Goal: Task Accomplishment & Management: Complete application form

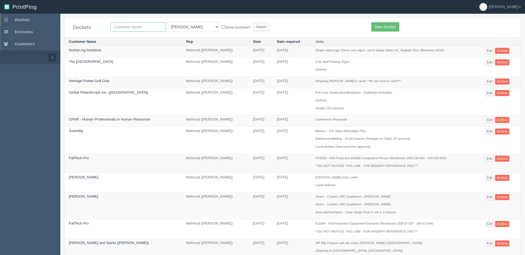
click at [146, 28] on input "text" at bounding box center [137, 26] width 55 height 9
type input "launch"
click at [253, 23] on input "Search" at bounding box center [261, 27] width 16 height 8
click at [191, 28] on select "All Users [PERSON_NAME] Test 1 [PERSON_NAME] [PERSON_NAME] [PERSON_NAME] France…" at bounding box center [193, 26] width 53 height 9
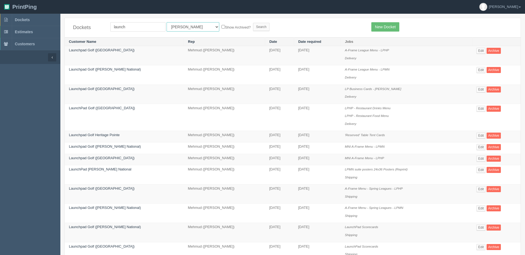
click at [183, 26] on select "All Users [PERSON_NAME] Test 1 [PERSON_NAME] [PERSON_NAME] [PERSON_NAME] France…" at bounding box center [193, 26] width 53 height 9
select select "8"
click at [167, 22] on select "All Users [PERSON_NAME] Test 1 [PERSON_NAME] [PERSON_NAME] [PERSON_NAME] France…" at bounding box center [193, 26] width 53 height 9
click at [253, 26] on input "Search" at bounding box center [261, 27] width 16 height 8
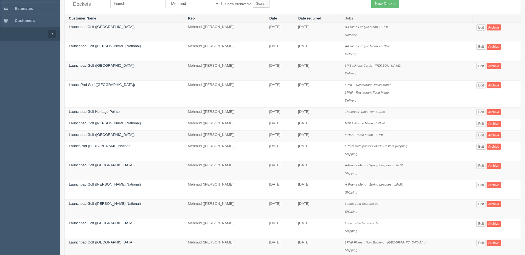
scroll to position [55, 0]
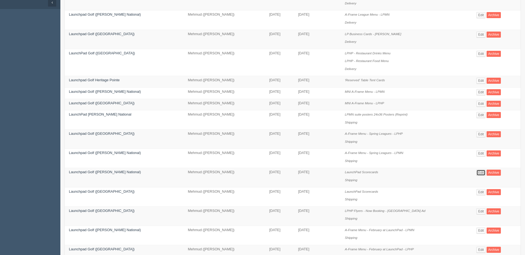
click at [478, 173] on link "Edit" at bounding box center [481, 173] width 9 height 6
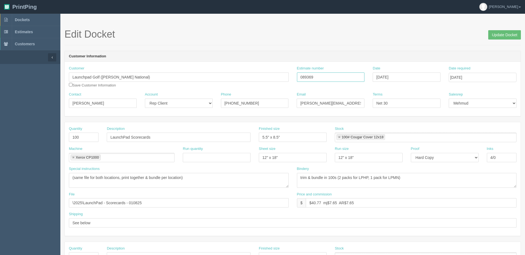
drag, startPoint x: 306, startPoint y: 74, endPoint x: 229, endPoint y: 67, distance: 76.7
click at [231, 67] on div "Customer Launchpad Golf (Mickelson National) Save Customer Information Estimate…" at bounding box center [293, 79] width 456 height 26
click at [32, 17] on link "Dockets" at bounding box center [30, 20] width 60 height 12
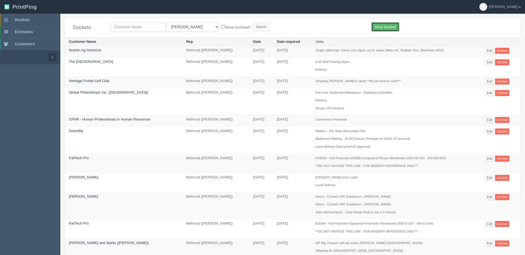
click at [383, 24] on link "New Docket" at bounding box center [385, 26] width 28 height 9
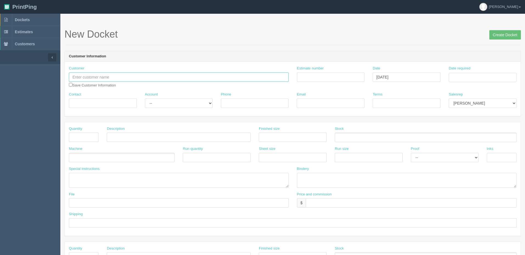
click at [154, 77] on input "text" at bounding box center [179, 76] width 220 height 9
type input "Corteva Agriscience"
type input "Outsource - See quotesheet"
type input "September 4, 2025"
click at [491, 115] on td "12" at bounding box center [491, 114] width 7 height 8
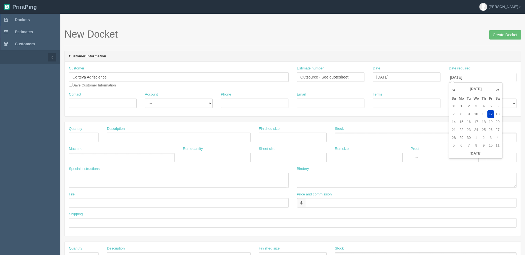
click at [458, 51] on header "Customer Information" at bounding box center [293, 56] width 456 height 11
click at [488, 77] on input "September 12, 2025" at bounding box center [483, 77] width 68 height 9
click at [477, 122] on td "17" at bounding box center [476, 122] width 8 height 8
type input "September 17, 2025"
click at [460, 37] on h1 "New Docket Create Docket" at bounding box center [293, 34] width 457 height 11
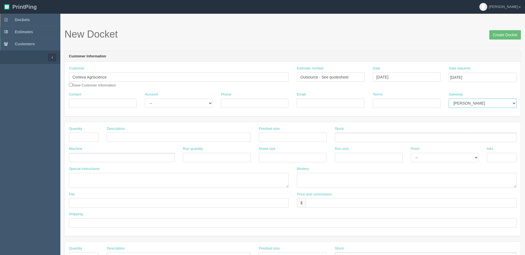
click at [481, 104] on select "Mark Mikayla Aly Arif Stacy Rebecca Matthew Viki Phil Greg Jim Sam Brandon Zach…" at bounding box center [483, 103] width 68 height 9
select select "8"
click at [449, 99] on select "Mark Mikayla Aly Arif Stacy Rebecca Matthew Viki Phil Greg Jim Sam Brandon Zach…" at bounding box center [483, 103] width 68 height 9
click at [78, 100] on input "Contact" at bounding box center [103, 103] width 68 height 9
type input "RAchel Jensen /Corteva CA Printing & Fulfillment"
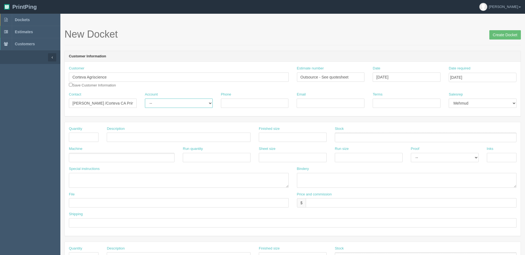
select select "Rep Client"
click at [145, 99] on select "-- Existing Client Allrush Client Rep Client" at bounding box center [179, 103] width 68 height 9
click at [263, 102] on input "Phone" at bounding box center [255, 103] width 68 height 9
paste input "403 796 5482"
type input "403 796 5482"
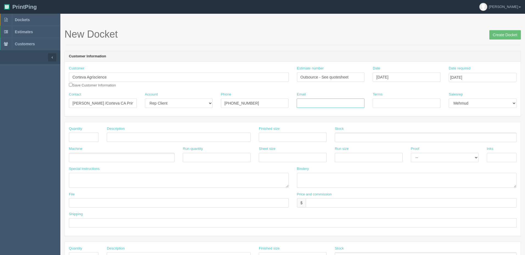
drag, startPoint x: 317, startPoint y: 104, endPoint x: 323, endPoint y: 105, distance: 5.2
click at [317, 104] on input "Email" at bounding box center [331, 103] width 68 height 9
paste input "Corteva CA Printing & Fulfillment <ca-printing@corteva.com>"
drag, startPoint x: 314, startPoint y: 104, endPoint x: 237, endPoint y: 102, distance: 76.9
click at [237, 101] on div "Contact RAchel Jensen /Corteva CA Printing & Fulfillment Account -- Existing Cl…" at bounding box center [293, 102] width 456 height 20
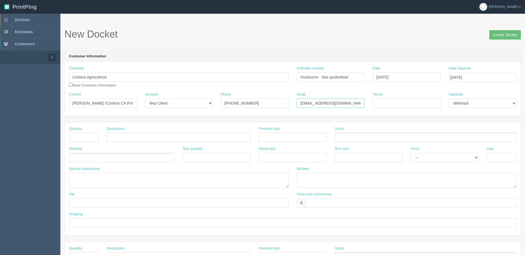
click at [356, 102] on input "ca-printing@corteva.com>" at bounding box center [331, 103] width 68 height 9
drag, startPoint x: 300, startPoint y: 102, endPoint x: 314, endPoint y: 111, distance: 17.2
click at [300, 102] on input "ca-printing@corteva.com" at bounding box center [331, 103] width 68 height 9
paste input "rachel.jensen-1@corteva.com"
type input "rachel.jensen-1@corteva.com / ca-printing@corteva.com"
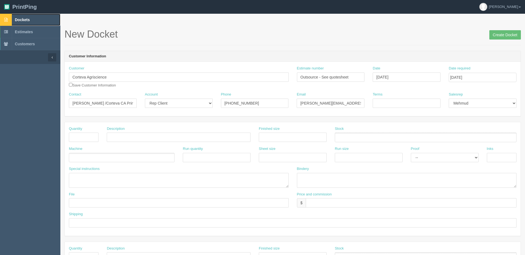
drag, startPoint x: 22, startPoint y: 17, endPoint x: 54, endPoint y: 19, distance: 32.2
click at [22, 18] on span "Dockets" at bounding box center [22, 20] width 15 height 4
click at [395, 100] on input "Terms" at bounding box center [407, 103] width 68 height 9
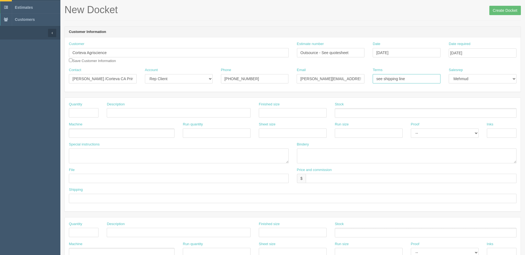
scroll to position [137, 0]
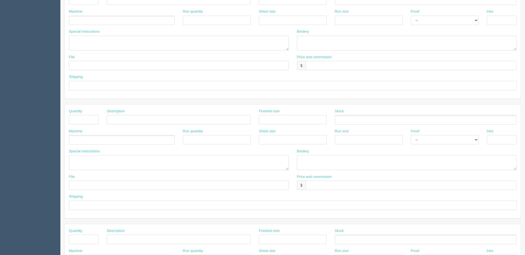
type input "see shipping line"
drag, startPoint x: 111, startPoint y: 204, endPoint x: 150, endPoint y: 213, distance: 39.1
click at [112, 204] on input "text" at bounding box center [293, 205] width 448 height 9
paste input "see spcl inst. | PO 4800063726 / SAP# AN01434819047 | CC invoice to Jensen, Rac…"
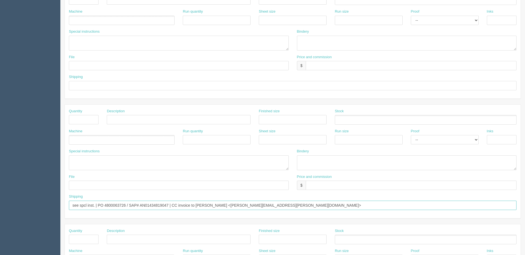
scroll to position [0, 0]
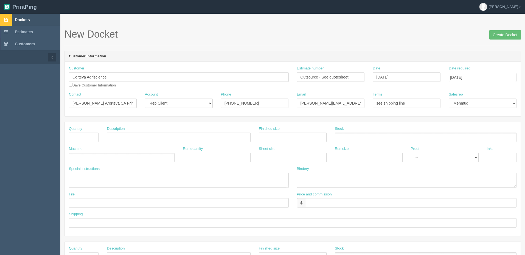
type input "see spcl inst. | PO 4800063726 / SAP# AN01434819047 | CC invoice to Jensen, Rac…"
click at [421, 104] on input "see shipping line" at bounding box center [407, 103] width 68 height 9
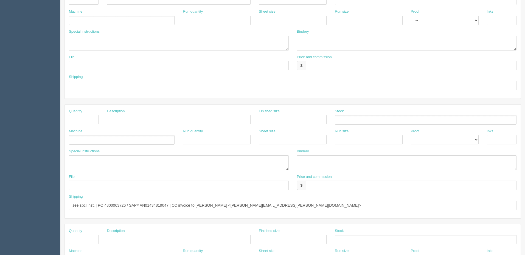
scroll to position [243, 0]
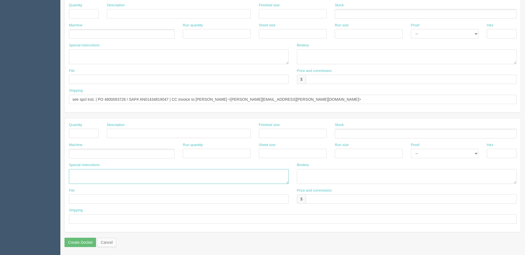
click at [100, 177] on textarea at bounding box center [179, 176] width 220 height 15
paste textarea "Use client CP customer number: 2098768, contract# 0040011814"
type textarea "Use client CP customer number: 2098768, contract# 0040011814"
click at [82, 129] on input "text" at bounding box center [84, 133] width 30 height 9
type input "1"
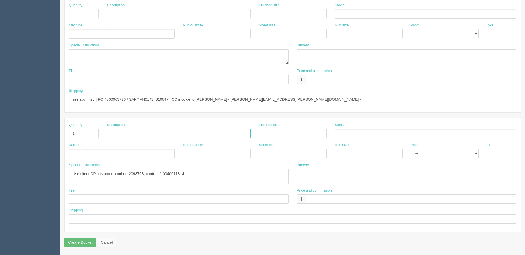
click at [160, 130] on input "text" at bounding box center [179, 133] width 144 height 9
paste input "Postage on client's account"
type input "Postage on client's account"
click at [324, 177] on textarea at bounding box center [407, 176] width 220 height 15
paste textarea "Mailing, SOM, Data Cleanse, delivery to CP ARP$150(included in quote)"
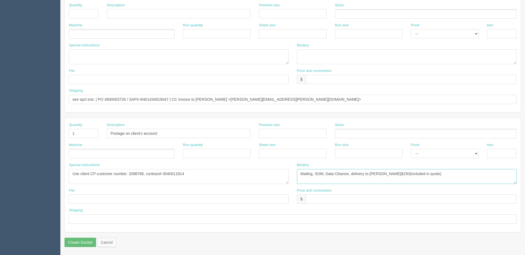
type textarea "Mailing, SOM, Data Cleanse, delivery to CP ARP$150(included in quote)"
click at [86, 154] on ul at bounding box center [122, 154] width 106 height 10
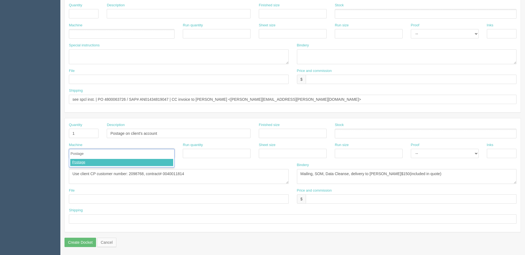
type input "Postage"
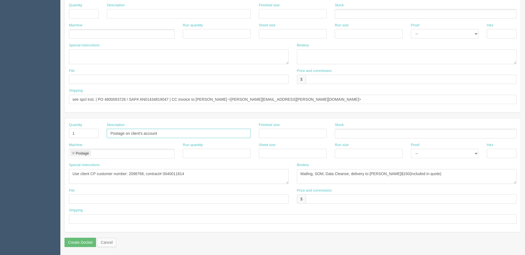
drag, startPoint x: 111, startPoint y: 133, endPoint x: 126, endPoint y: 135, distance: 14.9
click at [111, 133] on input "Postage on client's account" at bounding box center [179, 133] width 144 height 9
type input "Addressed Mailing - Postage (on client's CP account)"
click at [332, 198] on input "text" at bounding box center [411, 198] width 211 height 9
paste input "$0 mj$0 AR$0"
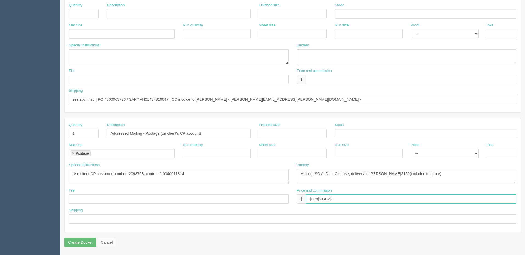
type input "$0 mj$0 AR$0"
click at [75, 217] on input "text" at bounding box center [293, 218] width 448 height 9
paste input "To CP when ready, in-homes starting from 8th Oct"
click at [84, 218] on input "To CP when ready, in-homes starting from 8th Oct" at bounding box center [293, 218] width 448 height 9
click at [84, 219] on input "To CP when ready, in-homes starting from 8th Oct" at bounding box center [293, 218] width 448 height 9
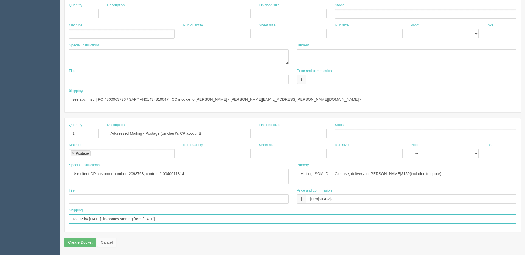
drag, startPoint x: 149, startPoint y: 219, endPoint x: 176, endPoint y: 221, distance: 26.4
click at [149, 218] on input "To CP by 17th Sep, in-homes starting from 8th Oct" at bounding box center [293, 218] width 448 height 9
type input "To CP by 17th Sep, in-homes starting from 22nd"
click at [132, 198] on input "text" at bounding box center [179, 198] width 220 height 9
click at [152, 200] on input "text" at bounding box center [179, 198] width 220 height 9
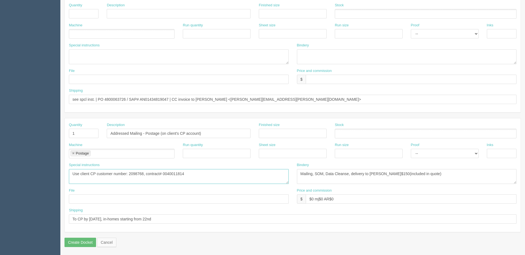
click at [225, 169] on textarea "Use client CP customer number: 2098768, contract# 0040011814" at bounding box center [179, 176] width 220 height 15
click at [105, 201] on input "text" at bounding box center [179, 198] width 220 height 9
type input "Sent to Amy"
click at [205, 175] on textarea "Use client CP customer number: 2098768, contract# 0040011814" at bounding box center [179, 176] width 220 height 15
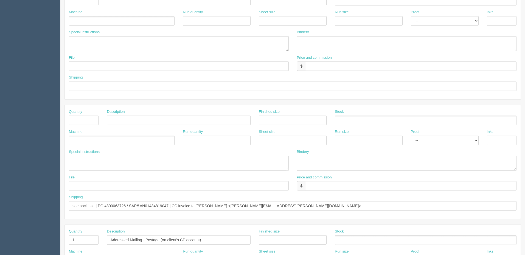
scroll to position [133, 0]
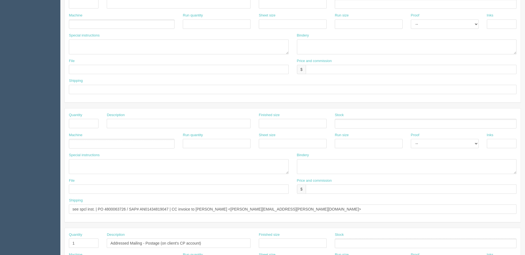
type textarea "Use client CP customer number: 2098768, contract# 0040011814"
drag, startPoint x: 77, startPoint y: 122, endPoint x: 150, endPoint y: 133, distance: 73.3
click at [77, 122] on input "text" at bounding box center [84, 123] width 30 height 9
type input "1"
type input "***BIINDERY INSTRUCTIONS***"
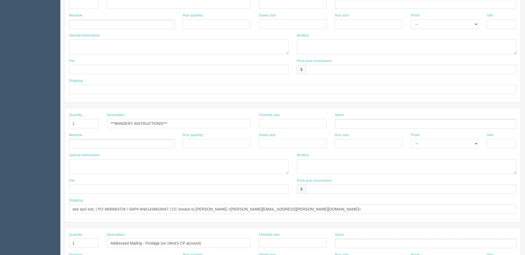
click at [88, 143] on ul at bounding box center [122, 144] width 106 height 10
type input "ARP"
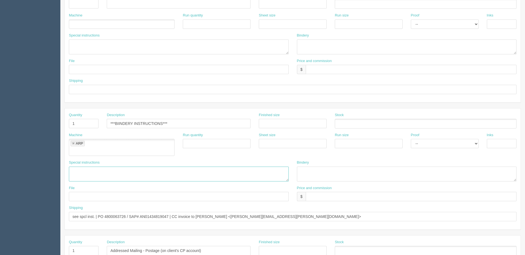
click at [80, 167] on textarea at bounding box center [179, 174] width 220 height 15
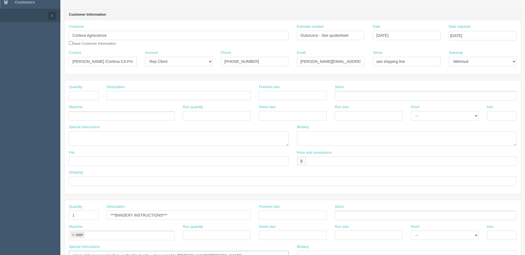
scroll to position [24, 0]
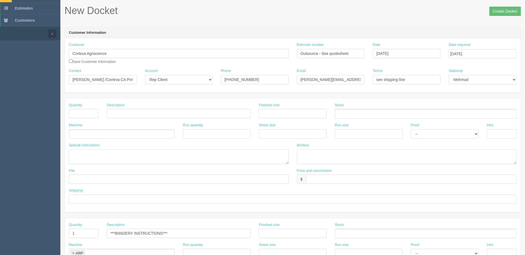
type textarea "inkjet addresses and indicia on the blank side - show proof to Zack/Mebs"
drag, startPoint x: 89, startPoint y: 111, endPoint x: 144, endPoint y: 116, distance: 54.9
click at [89, 111] on input "text" at bounding box center [84, 113] width 30 height 9
type input "7,423"
drag, startPoint x: 164, startPoint y: 113, endPoint x: 316, endPoint y: 125, distance: 152.6
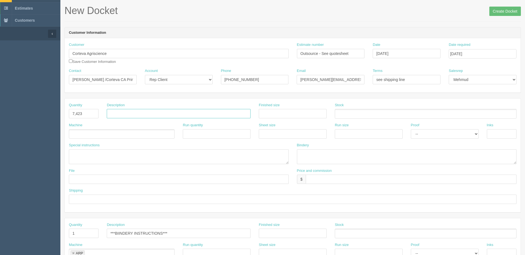
click at [164, 113] on input "text" at bounding box center [179, 113] width 144 height 9
paste input "PIONEER 100 SERIES DM"
type input "PIONEER 100 SERIES DM (Gate-folded brochure mailers)"
click at [159, 138] on ul at bounding box center [122, 134] width 106 height 10
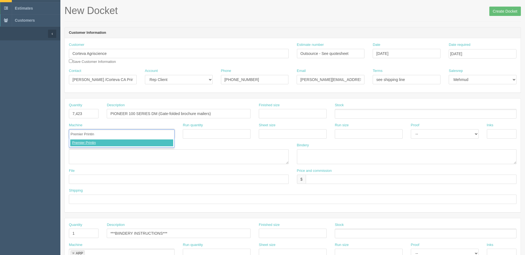
type input "Premier Printing"
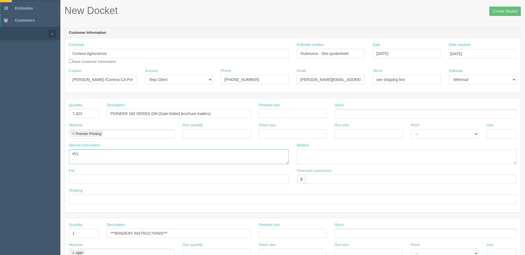
click at [80, 159] on textarea "PO: -" at bounding box center [179, 156] width 220 height 15
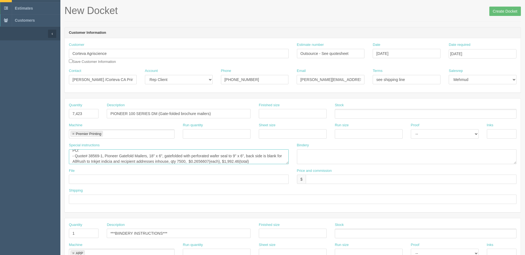
scroll to position [9, 0]
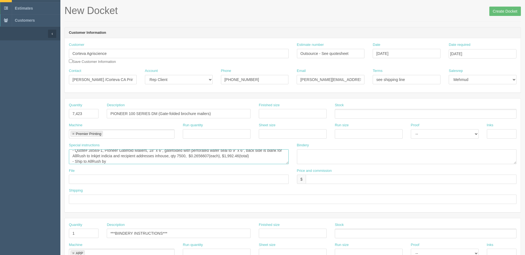
click at [112, 162] on textarea "PO: - Quote# 38569-1, Pioneer Gatefold Mailers, 18" x 6", gatefolded with perfo…" at bounding box center [179, 156] width 220 height 15
click at [136, 159] on textarea "PO: - Quote# 38569-1, Pioneer Gatefold Mailers, 18" x 6", gatefolded with perfo…" at bounding box center [179, 156] width 220 height 15
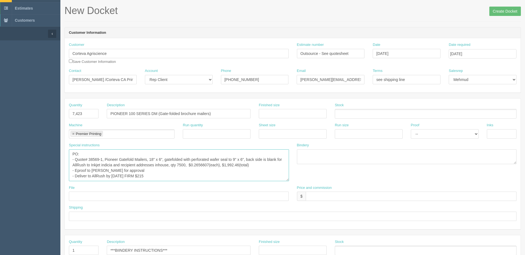
drag, startPoint x: 288, startPoint y: 163, endPoint x: 288, endPoint y: 195, distance: 32.7
click at [288, 181] on textarea "PO: - Quote# 38569-1, Pioneer Gatefold Mailers, 18" x 6", gatefolded with perfo…" at bounding box center [179, 165] width 220 height 32
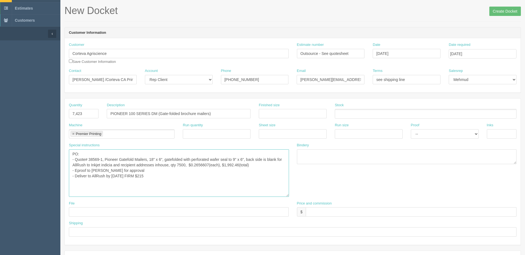
click at [279, 164] on textarea "PO: - Quote# 38569-1, Pioneer Gatefold Mailers, 18" x 6", gatefolded with perfo…" at bounding box center [179, 172] width 220 height 47
type textarea "PO: - Quote# 38569-1, Pioneer Gatefold Mailers, 18" x 6", gatefolded with perfo…"
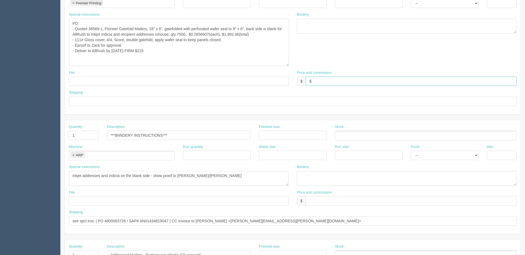
scroll to position [161, 0]
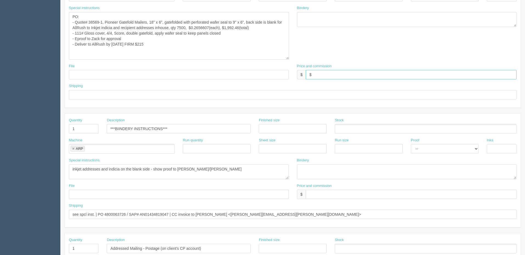
type input "$"
click at [190, 127] on input "***BIINDERY INSTRUCTIONS***" at bounding box center [179, 128] width 144 height 9
type input "***BIINDERY INSTRUCTIONS ONLY - DO NOT INVOICE***"
click at [146, 168] on textarea "inkjet addresses and indicia on the blank side - show proof to Zack/Mebs" at bounding box center [179, 171] width 220 height 15
click at [218, 170] on textarea "inkjet addresses and indicia on the blank back side - show proof to Zack/Mebs" at bounding box center [179, 171] width 220 height 15
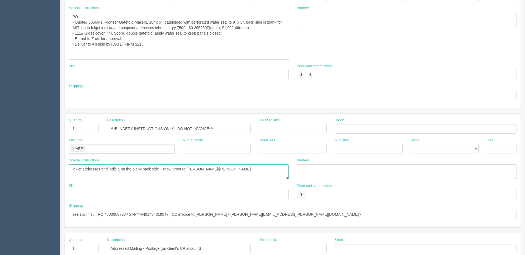
click at [189, 169] on textarea "inkjet addresses and indicia on the blank back side - show proof to Zack/Mebs" at bounding box center [179, 171] width 220 height 15
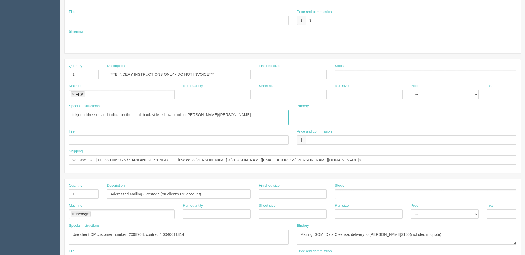
scroll to position [216, 0]
type textarea "inkjet addresses and indicia on the blank back side - show proof to Zack/Mebs"
drag, startPoint x: 299, startPoint y: 160, endPoint x: 24, endPoint y: 168, distance: 275.2
click at [24, 168] on section "Dockets Estimates Customers" at bounding box center [262, 57] width 525 height 518
click at [126, 38] on input "text" at bounding box center [293, 39] width 448 height 9
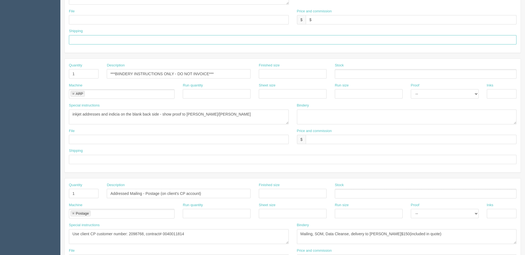
paste input "see spcl inst. | PO 4800063726 / SAP# AN01434819047 | CC invoice to Jensen, Rac…"
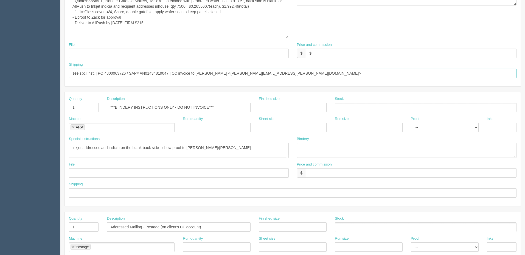
scroll to position [133, 0]
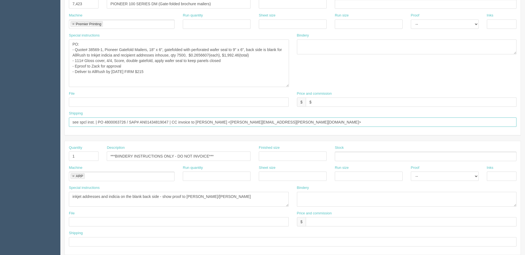
drag, startPoint x: 99, startPoint y: 123, endPoint x: 0, endPoint y: 120, distance: 98.9
click at [0, 120] on section "Dockets Estimates Customers" at bounding box center [262, 139] width 525 height 518
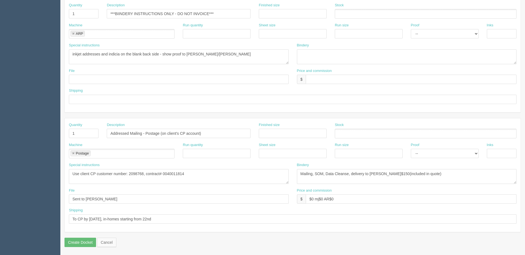
scroll to position [166, 0]
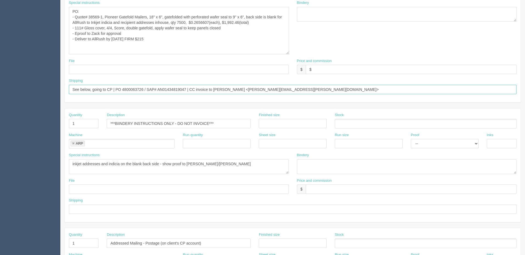
type input "See below, going to CP | PO 4800063726 / SAP# AN01434819047 | CC invoice to Jen…"
click at [229, 161] on textarea "inkjet addresses and indicia on the blank back side - show proof to Zack/Mebs" at bounding box center [179, 166] width 220 height 15
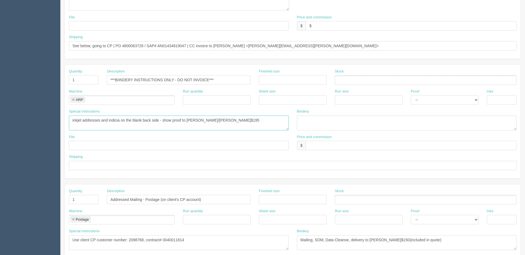
scroll to position [276, 0]
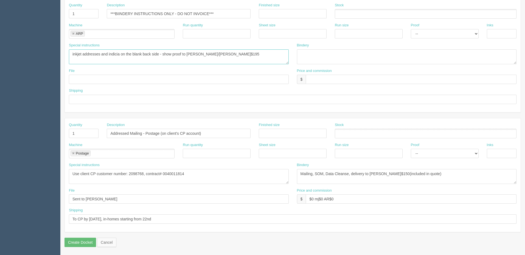
type textarea "inkjet addresses and indicia on the blank back side - show proof to Zack/Mebs A…"
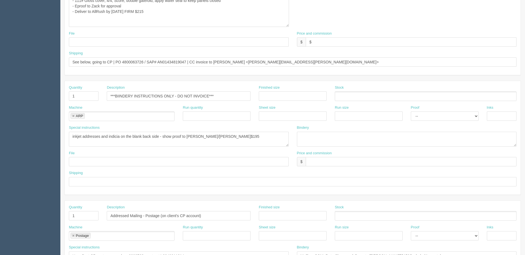
scroll to position [139, 0]
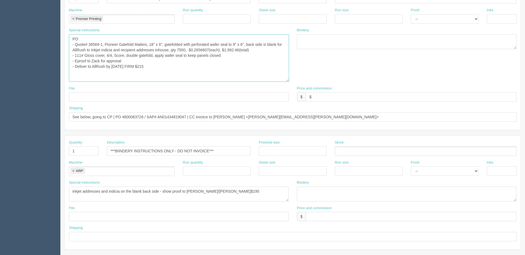
drag, startPoint x: 156, startPoint y: 66, endPoint x: 198, endPoint y: 79, distance: 44.2
click at [156, 66] on textarea "PO: - Quote# 38569-1, Pioneer Gatefold Mailers, 18" x 6", gatefolded with perfo…" at bounding box center [179, 57] width 220 height 47
type textarea "PO: - Quote# 38569-1, Pioneer Gatefold Mailers, 18" x 6", gatefolded with perfo…"
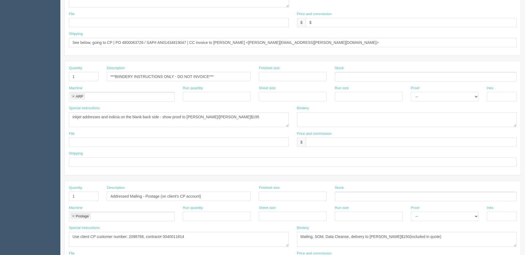
scroll to position [221, 0]
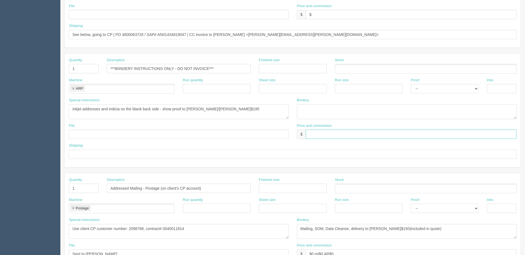
click at [316, 132] on input "text" at bounding box center [411, 134] width 211 height 9
type input "$0"
click at [325, 231] on textarea "Mailing, SOM, Data Cleanse, delivery to CP ARP$150(included in quote)" at bounding box center [407, 231] width 220 height 15
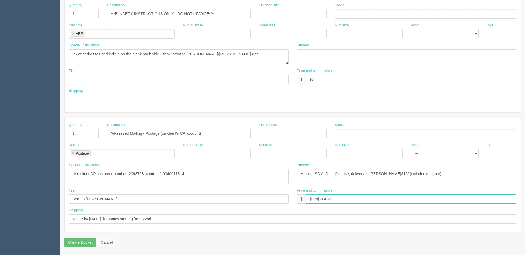
click at [347, 197] on input "$0 mj$0 AR$0" at bounding box center [411, 198] width 211 height 9
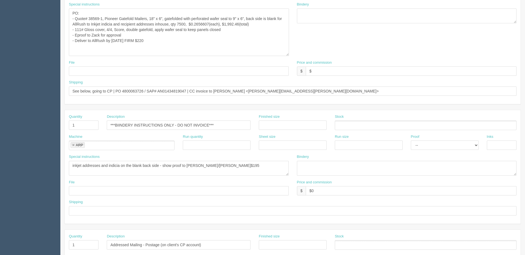
scroll to position [84, 0]
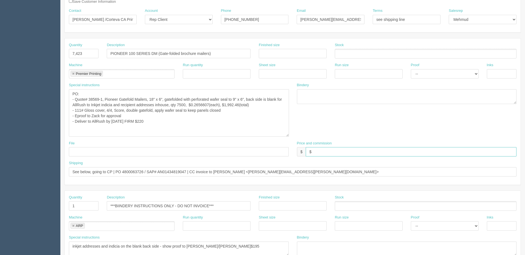
click at [320, 152] on input "$" at bounding box center [411, 151] width 211 height 9
paste input "767.24"
type input "$4,283.74 mj$767.24 AR$767.24"
drag, startPoint x: 175, startPoint y: 154, endPoint x: 178, endPoint y: 142, distance: 13.1
click at [175, 154] on input "text" at bounding box center [179, 151] width 220 height 9
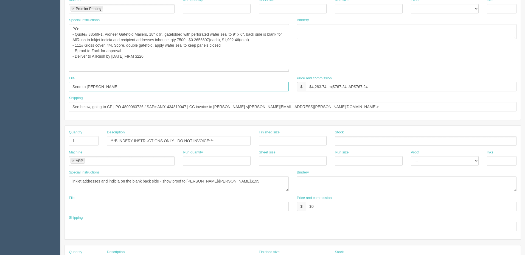
scroll to position [276, 0]
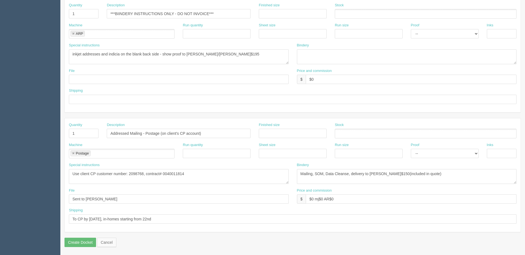
type input "Send to Tiffiny"
drag, startPoint x: 108, startPoint y: 199, endPoint x: 119, endPoint y: 200, distance: 10.5
click at [108, 199] on input "Sent to Amy" at bounding box center [179, 198] width 220 height 9
click at [214, 169] on textarea "Use client CP customer number: 2098768, contract# 0040011814" at bounding box center [179, 176] width 220 height 15
click at [73, 197] on input "Sent to Amy" at bounding box center [179, 198] width 220 height 9
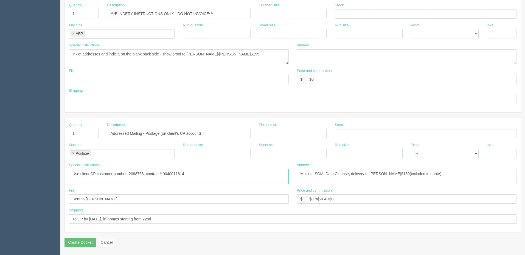
click at [211, 173] on textarea "Use client CP customer number: 2098768, contract# 0040011814" at bounding box center [179, 176] width 220 height 15
click at [70, 198] on input "Sent to Amy" at bounding box center [179, 198] width 220 height 9
type input "Mail list sent to Amy"
click at [201, 176] on textarea "Use client CP customer number: 2098768, contract# 0040011814" at bounding box center [179, 176] width 220 height 15
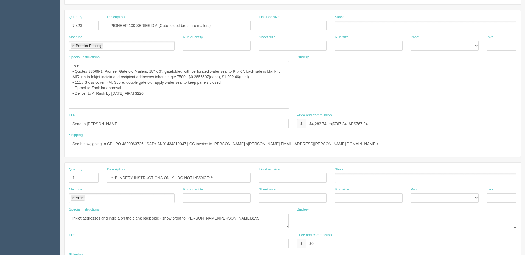
scroll to position [111, 0]
click at [170, 93] on textarea "PO: - Quote# 38569-1, Pioneer Gatefold Mailers, 18" x 6", gatefolded with perfo…" at bounding box center [179, 85] width 220 height 47
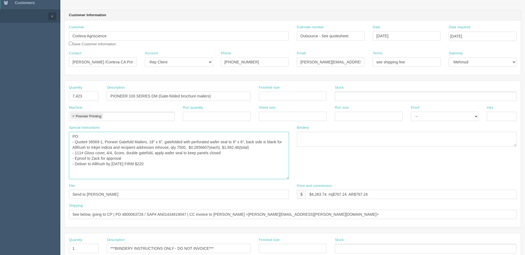
scroll to position [0, 0]
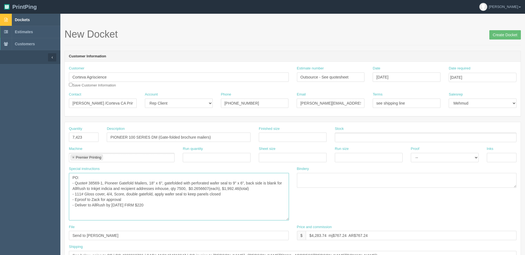
click at [200, 189] on textarea "PO: - Quote# 38569-1, Pioneer Gatefold Mailers, 18" x 6", gatefolded with perfo…" at bounding box center [179, 196] width 220 height 47
click at [242, 193] on textarea "PO: - Quote# 38569-1, Pioneer Gatefold Mailers, 18" x 6", gatefolded with perfo…" at bounding box center [179, 196] width 220 height 47
type textarea "PO: - Quote# 38569-1, Pioneer Gatefold Mailers, 18" x 6", gatefolded with perfo…"
click at [499, 35] on input "Create Docket" at bounding box center [506, 34] width 32 height 9
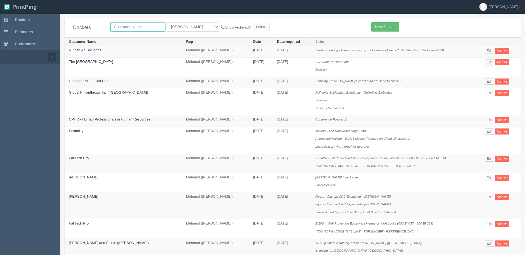
click at [153, 26] on input "text" at bounding box center [137, 26] width 55 height 9
click at [129, 26] on input "text" at bounding box center [137, 26] width 55 height 9
click at [130, 28] on input "text" at bounding box center [137, 26] width 55 height 9
click at [134, 31] on input "text" at bounding box center [137, 26] width 55 height 9
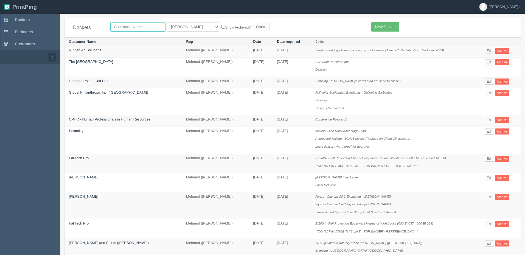
click at [136, 27] on input "text" at bounding box center [137, 26] width 55 height 9
type input "corteva"
click at [253, 23] on input "Search" at bounding box center [261, 27] width 16 height 8
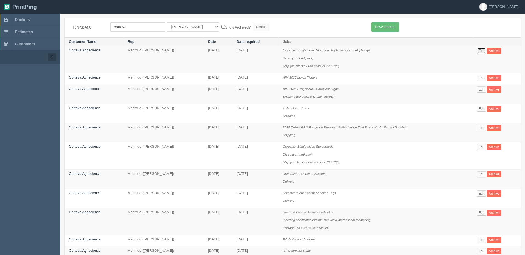
click at [486, 50] on link "Edit" at bounding box center [481, 51] width 9 height 6
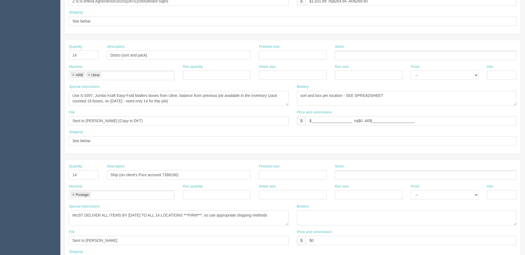
scroll to position [243, 0]
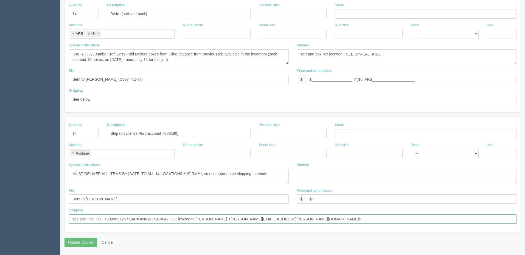
drag, startPoint x: 306, startPoint y: 219, endPoint x: 20, endPoint y: 214, distance: 285.6
click at [21, 214] on section "Dockets Estimates Customers" at bounding box center [262, 12] width 525 height 485
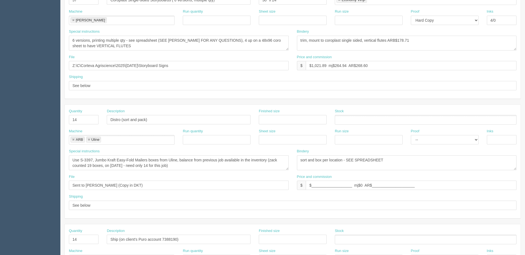
scroll to position [133, 0]
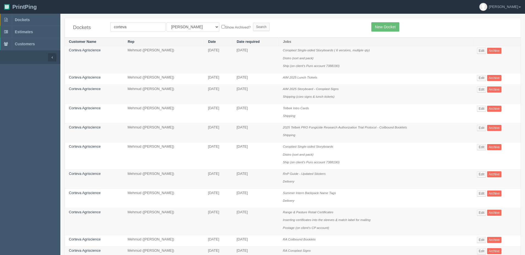
click at [275, 65] on td "July 04, 2025" at bounding box center [256, 59] width 46 height 27
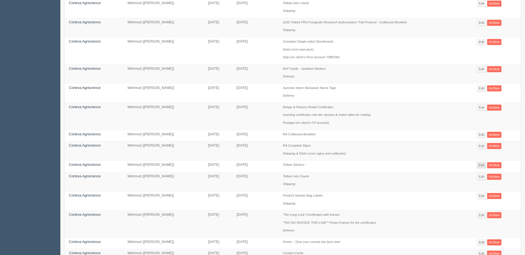
scroll to position [110, 0]
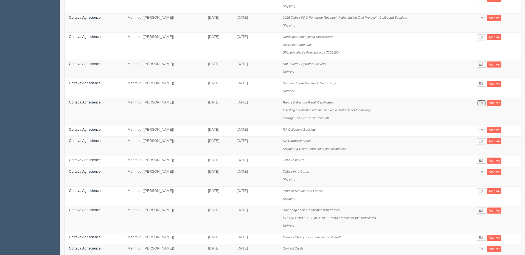
click at [483, 103] on link "Edit" at bounding box center [481, 103] width 9 height 6
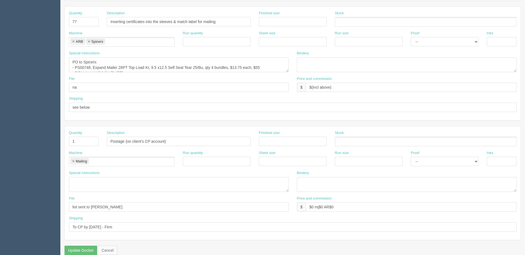
scroll to position [243, 0]
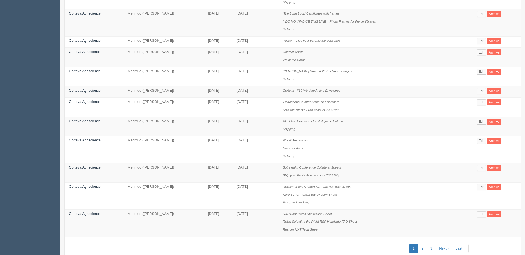
scroll to position [323, 0]
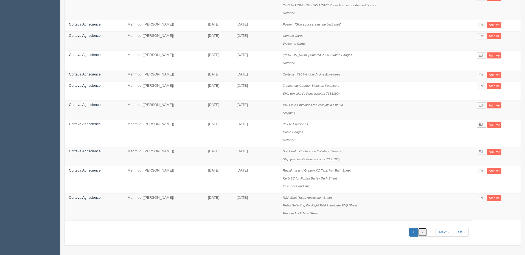
click at [425, 230] on link "2" at bounding box center [422, 232] width 9 height 9
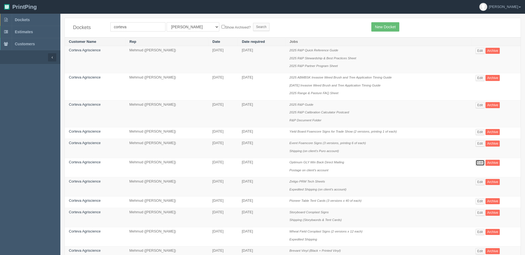
click at [481, 162] on link "Edit" at bounding box center [480, 163] width 9 height 6
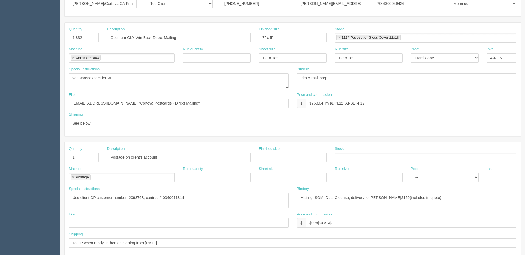
scroll to position [220, 0]
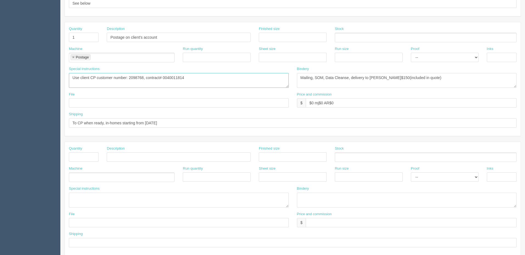
drag, startPoint x: 149, startPoint y: 71, endPoint x: 53, endPoint y: 100, distance: 99.7
click at [11, 74] on section "Dockets Estimates Customers" at bounding box center [262, 36] width 525 height 485
drag, startPoint x: -46, startPoint y: 41, endPoint x: -55, endPoint y: 42, distance: 8.6
click at [0, 42] on html "PrintPing Zack Edit account ( zack@allrush.ca ) Logout Dockets Estimates" at bounding box center [262, 29] width 525 height 499
drag, startPoint x: 445, startPoint y: 78, endPoint x: 88, endPoint y: 95, distance: 357.0
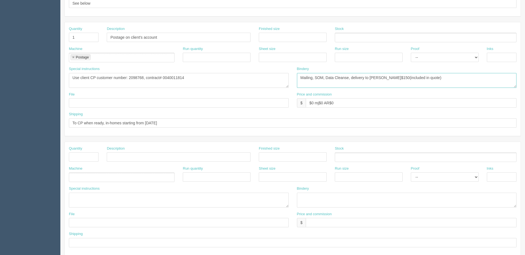
click at [93, 88] on div "Special instructions Use client CP customer number: 2098768, contract# 00400118…" at bounding box center [293, 79] width 456 height 26
drag, startPoint x: 338, startPoint y: 100, endPoint x: 181, endPoint y: 99, distance: 156.8
click at [210, 96] on div "File Price and commission $ $0 mj$0 AR$0" at bounding box center [293, 102] width 456 height 20
drag, startPoint x: 175, startPoint y: 121, endPoint x: -108, endPoint y: 117, distance: 283.4
click at [0, 117] on html "PrintPing Zack Edit account ( [PERSON_NAME][EMAIL_ADDRESS][DOMAIN_NAME] ) Logou…" at bounding box center [262, 29] width 525 height 499
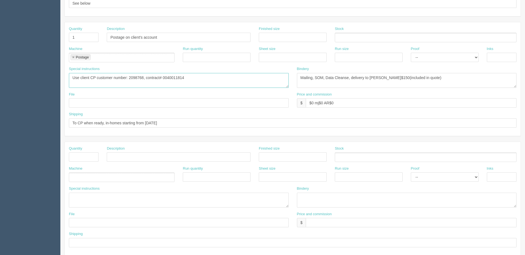
click at [234, 77] on textarea "Use client CP customer number: 2098768, contract# 0040011814" at bounding box center [179, 80] width 220 height 15
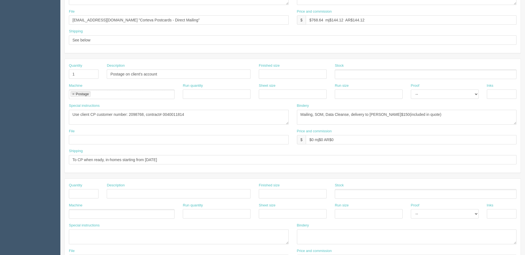
scroll to position [0, 0]
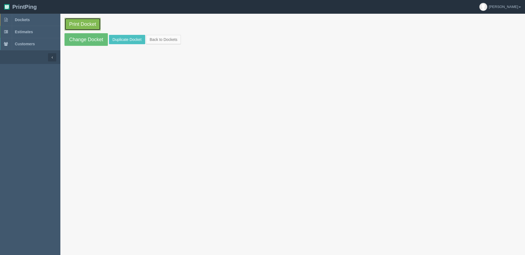
click at [84, 26] on link "Print Docket" at bounding box center [83, 24] width 36 height 13
click at [84, 39] on link "Change Docket" at bounding box center [86, 39] width 43 height 13
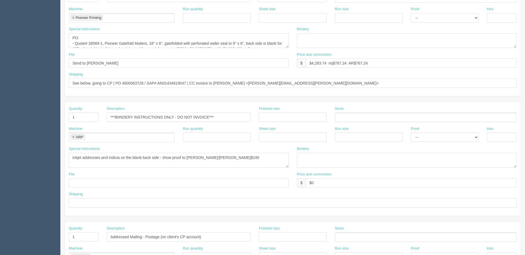
scroll to position [220, 0]
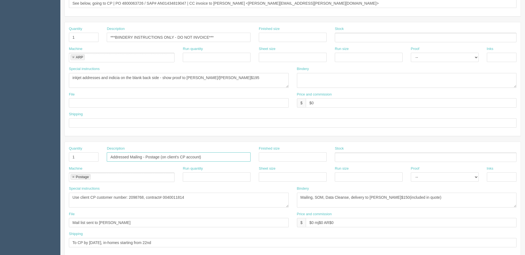
click at [146, 157] on input "Addressed Mailing - Postage (on client's CP account)" at bounding box center [179, 156] width 144 height 9
drag, startPoint x: 206, startPoint y: 156, endPoint x: 217, endPoint y: 159, distance: 10.8
click at [206, 156] on input "Addressed Mailing - 7423 pieces - Postage (on client's CP account)" at bounding box center [179, 156] width 144 height 9
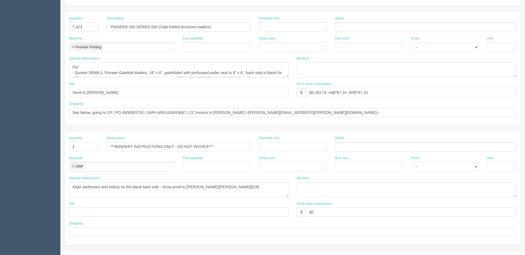
scroll to position [192, 0]
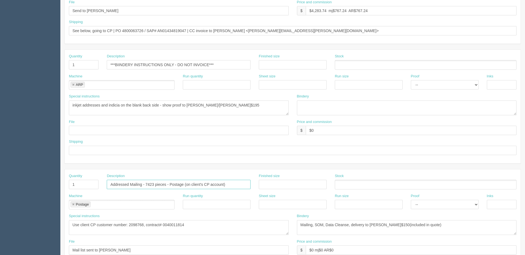
click at [148, 184] on input "Addressed Mailing - 7423 pieces - Postage (on client's CP account)" at bounding box center [179, 184] width 144 height 9
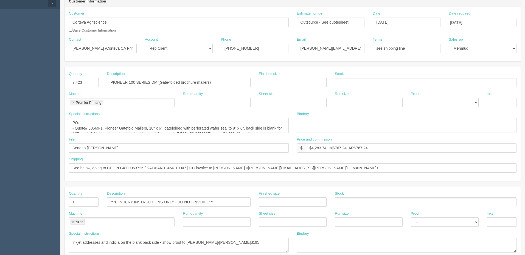
scroll to position [0, 0]
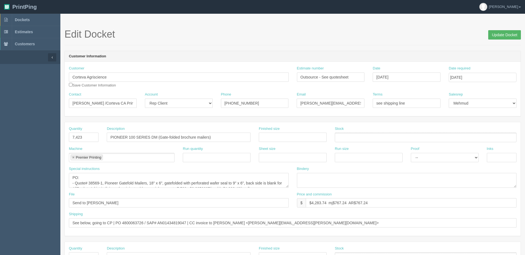
type input "Addressed Mailing - 7,423 pieces - Postage (on client's CP account)"
click at [502, 32] on input "Update Docket" at bounding box center [504, 34] width 33 height 9
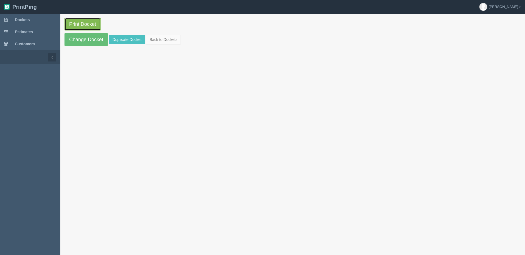
click at [80, 23] on link "Print Docket" at bounding box center [83, 24] width 36 height 13
click at [27, 20] on span "Dockets" at bounding box center [22, 20] width 15 height 4
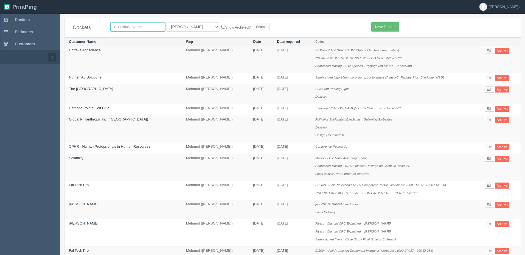
click at [132, 28] on input "text" at bounding box center [137, 26] width 55 height 9
type input "launch"
click at [253, 23] on input "Search" at bounding box center [261, 27] width 16 height 8
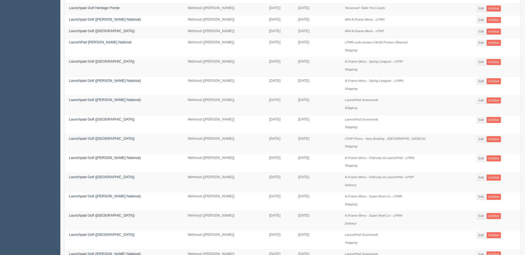
scroll to position [137, 0]
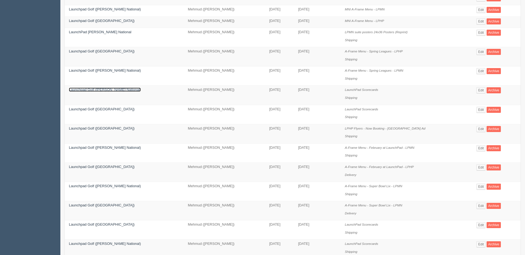
click at [98, 90] on link "Launchpad Golf (Mickelson National)" at bounding box center [105, 90] width 72 height 4
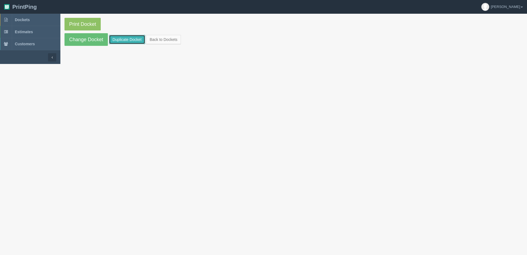
click at [133, 38] on link "Duplicate Docket" at bounding box center [127, 39] width 36 height 9
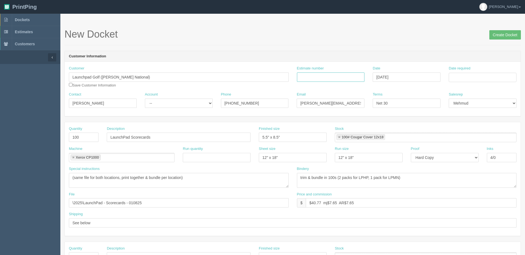
drag, startPoint x: 311, startPoint y: 78, endPoint x: 435, endPoint y: 81, distance: 124.1
click at [311, 78] on input "Estimate number" at bounding box center [331, 76] width 68 height 9
paste input "092310"
type input "092310"
drag, startPoint x: 483, startPoint y: 78, endPoint x: 482, endPoint y: 82, distance: 3.4
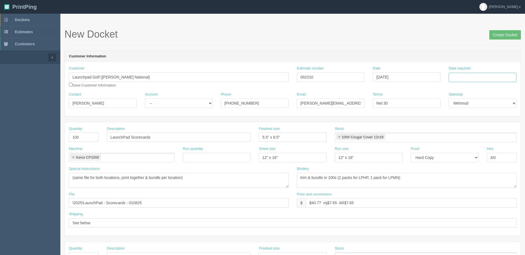
click at [483, 78] on input "Date required" at bounding box center [483, 77] width 68 height 9
click at [470, 113] on td "9" at bounding box center [469, 114] width 7 height 8
type input "September 9, 2025"
click at [424, 46] on form "New Docket Create Docket Customer Information Customer Launchpad Golf (Mickelso…" at bounding box center [293, 260] width 457 height 462
drag, startPoint x: 84, startPoint y: 138, endPoint x: 7, endPoint y: 136, distance: 77.4
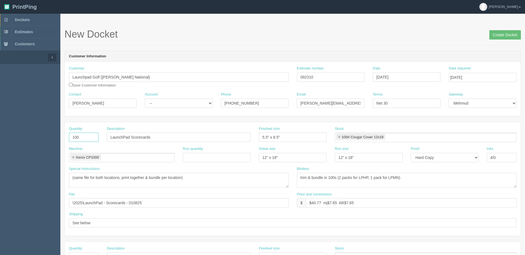
click at [8, 136] on section "Dockets Estimates Customers" at bounding box center [262, 256] width 525 height 485
type input "50"
click at [334, 177] on textarea "trim & bundle in 100s (2 packs for LPHP, 1 pack for LPMN)" at bounding box center [407, 180] width 220 height 15
click at [340, 176] on textarea "trim & bundle in 100s (2 packs for LPHP, 1 pack for LPMN)" at bounding box center [407, 180] width 220 height 15
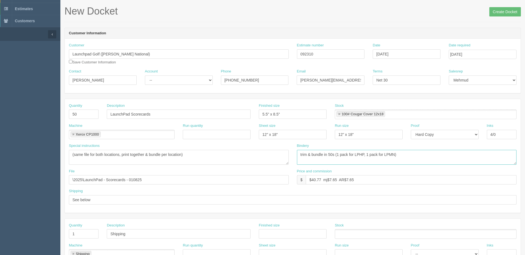
scroll to position [55, 0]
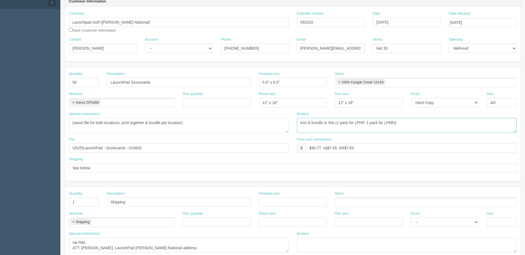
type textarea "trim & bundle in 50s (1 pack for LPHP, 1 pack for LPMN)"
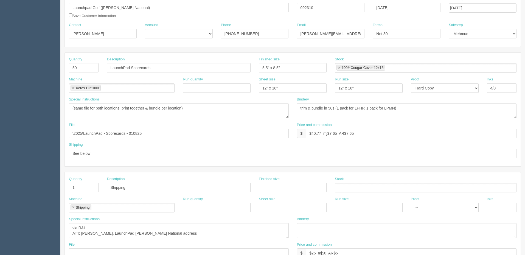
scroll to position [82, 0]
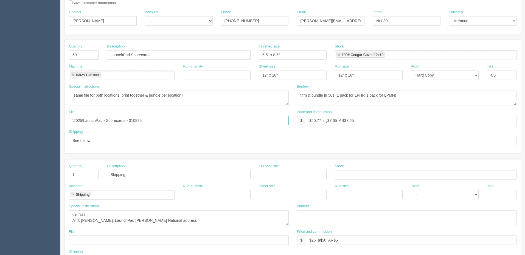
drag, startPoint x: 160, startPoint y: 119, endPoint x: 7, endPoint y: 130, distance: 153.3
click at [0, 128] on section "Dockets Estimates Customers" at bounding box center [262, 173] width 525 height 485
paste input "Z:\L\Launchpad Golf\2025\Feb"
drag, startPoint x: 109, startPoint y: 121, endPoint x: 0, endPoint y: 121, distance: 109.3
click at [0, 121] on section "Dockets Estimates Customers" at bounding box center [262, 173] width 525 height 485
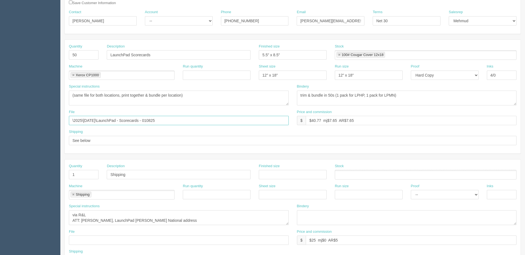
type input "\2025\Feb 2025\LaunchPad - Scorecards - 010825"
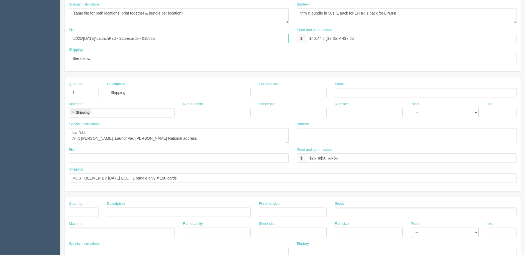
scroll to position [165, 0]
click at [127, 177] on input "MUST DELIVER BY FRIDAY EOD | 1 bundle only = 100 cards" at bounding box center [293, 177] width 448 height 9
click at [169, 177] on input "MUST DELIVER BY Wednesday EOD | 1 bundle only = 100 cards" at bounding box center [293, 177] width 448 height 9
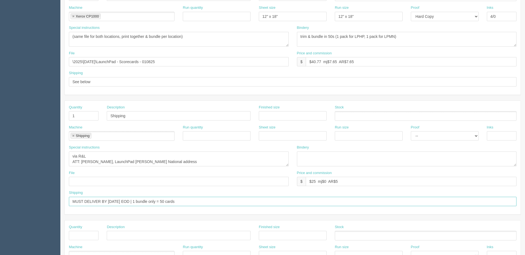
scroll to position [82, 0]
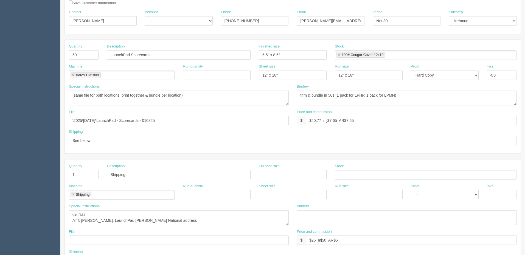
type input "MUST DELIVER BY Wednesday EOD | 1 bundle only = 50 cards"
click at [190, 216] on textarea "via R&L ATT: Jesse Galvon, LaunchPad Mickelson National address" at bounding box center [179, 217] width 220 height 15
drag, startPoint x: 182, startPoint y: 20, endPoint x: 179, endPoint y: 25, distance: 5.4
click at [182, 20] on select "-- Existing Client Allrush Client Rep Client" at bounding box center [179, 20] width 68 height 9
select select "Rep Client"
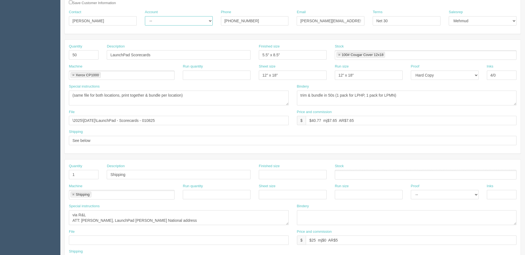
click at [145, 16] on select "-- Existing Client Allrush Client Rep Client" at bounding box center [179, 20] width 68 height 9
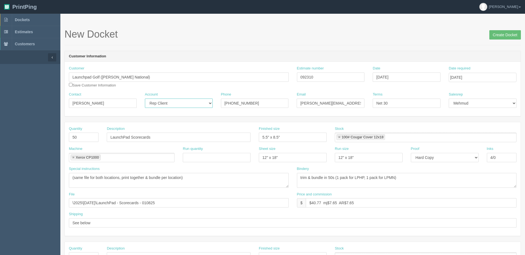
click at [181, 104] on select "-- Existing Client Allrush Client Rep Client" at bounding box center [179, 103] width 68 height 9
drag, startPoint x: 181, startPoint y: 104, endPoint x: 187, endPoint y: 105, distance: 5.6
click at [181, 104] on select "-- Existing Client Allrush Client Rep Client" at bounding box center [179, 103] width 68 height 9
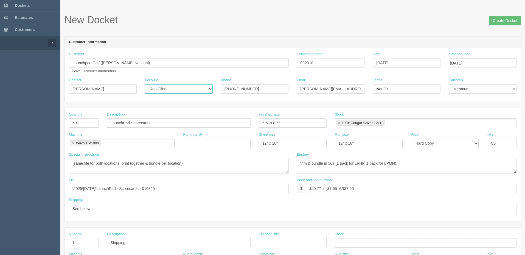
scroll to position [27, 0]
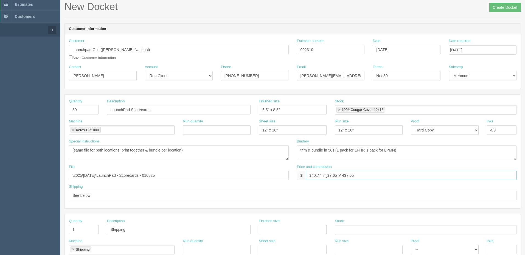
drag, startPoint x: 314, startPoint y: 173, endPoint x: 548, endPoint y: 156, distance: 234.8
click at [525, 156] on html "PrintPing Zack Edit account ( zack@allrush.ca ) Logout Dockets Estimates" at bounding box center [262, 222] width 525 height 499
drag, startPoint x: 196, startPoint y: 48, endPoint x: 186, endPoint y: 49, distance: 9.9
click at [187, 49] on div "Customer Launchpad Golf (Mickelson National) Save Customer Information Estimate…" at bounding box center [293, 51] width 456 height 26
click at [385, 176] on input "$46.99 mj$ AR$" at bounding box center [411, 175] width 211 height 9
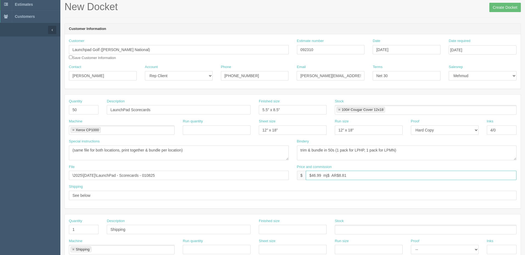
paste input "8.81"
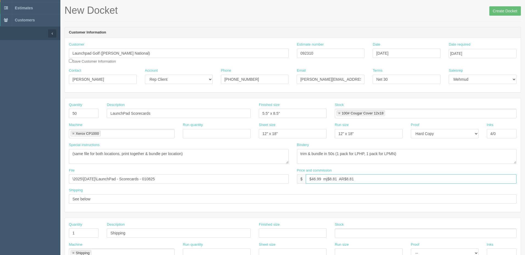
scroll to position [24, 0]
type input "$46.99 mj$8.81 AR$8.81"
click at [194, 180] on input "\2025\Feb 2025\LaunchPad - Scorecards - 010825" at bounding box center [179, 179] width 220 height 9
click at [508, 12] on input "Create Docket" at bounding box center [506, 11] width 32 height 9
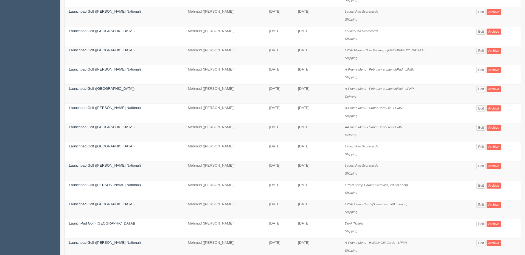
scroll to position [220, 0]
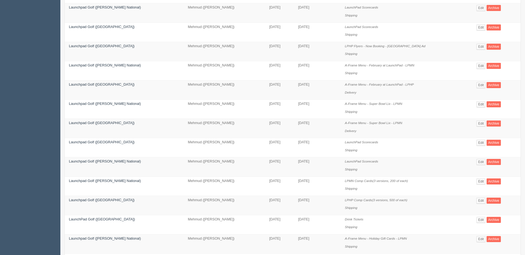
click at [269, 114] on td "January 27, 2025" at bounding box center [279, 109] width 29 height 19
click at [106, 142] on link "Launchpad Golf (Heritage Pointe)" at bounding box center [102, 142] width 66 height 4
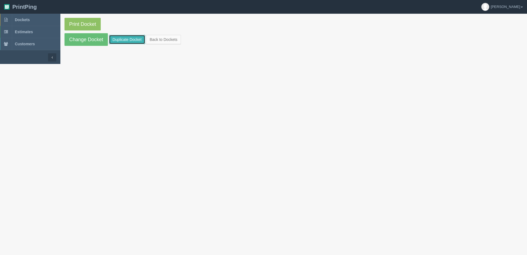
click at [135, 37] on link "Duplicate Docket" at bounding box center [127, 39] width 36 height 9
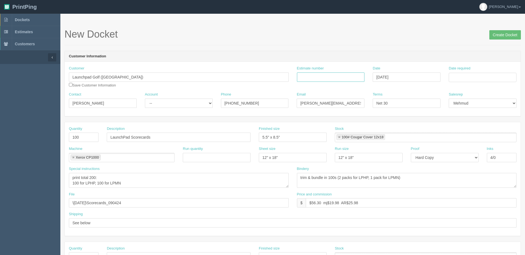
drag, startPoint x: 343, startPoint y: 75, endPoint x: 426, endPoint y: 74, distance: 83.2
click at [343, 75] on input "Estimate number" at bounding box center [331, 76] width 68 height 9
paste input "092310"
type input "092310"
click at [465, 73] on input "Date required" at bounding box center [483, 77] width 68 height 9
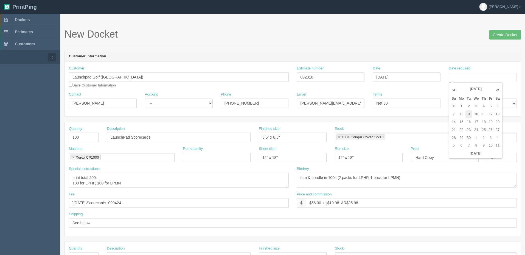
click at [468, 112] on td "9" at bounding box center [469, 114] width 7 height 8
type input "September 9, 2025"
click at [468, 115] on td "9" at bounding box center [469, 114] width 7 height 8
click at [367, 49] on form "New Docket Create Docket Customer Information Customer Launchpad Golf (Heritage…" at bounding box center [293, 260] width 457 height 462
click at [174, 104] on select "-- Existing Client Allrush Client Rep Client" at bounding box center [179, 103] width 68 height 9
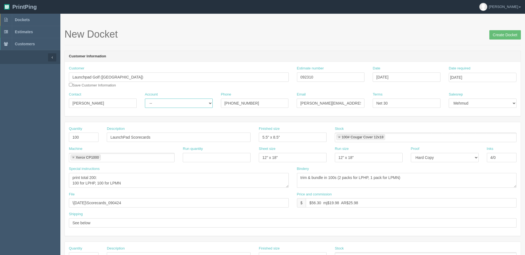
select select "Rep Client"
click at [145, 99] on select "-- Existing Client Allrush Client Rep Client" at bounding box center [179, 103] width 68 height 9
click at [338, 103] on input "jesse@launchpadgolf.com/accounting@launchpadgolf.com" at bounding box center [331, 103] width 68 height 9
click at [103, 177] on textarea "print total 200: 100 for LPHP, 100 for LPMN" at bounding box center [179, 180] width 220 height 15
type textarea "print total 100: 100 for LPHP, 100 for LPMN"
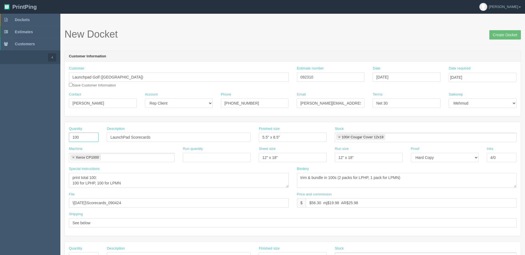
drag, startPoint x: 87, startPoint y: 135, endPoint x: 19, endPoint y: 137, distance: 67.8
click at [19, 137] on section "Dockets Estimates Customers" at bounding box center [262, 256] width 525 height 485
type input "50"
click at [129, 186] on textarea "print total 200: 100 for LPHP, 100 for LPMN" at bounding box center [179, 180] width 220 height 15
type textarea "print total 100: 50 for LPHP, 50 for LPMN"
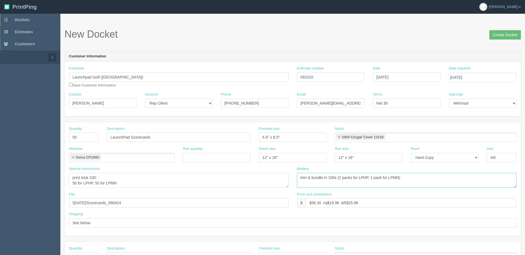
drag, startPoint x: 373, startPoint y: 177, endPoint x: 155, endPoint y: 177, distance: 217.4
click at [155, 177] on div "Special instructions print total 200: 100 for LPHP, 100 for LPMN Bindery trim &…" at bounding box center [293, 179] width 456 height 26
paste textarea "50s (1 pack"
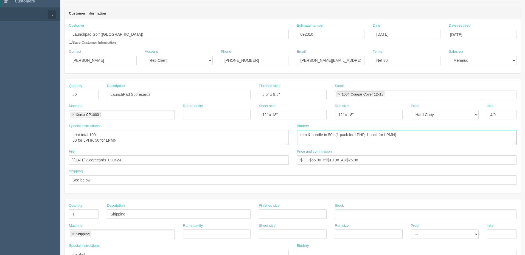
scroll to position [82, 0]
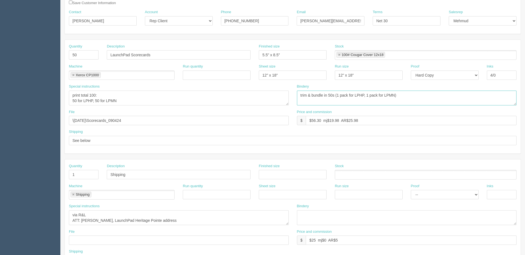
type textarea "trim & bundle in 50s (1 pack for LPHP, 1 pack for LPMN)"
drag, startPoint x: 33, startPoint y: 120, endPoint x: 0, endPoint y: 120, distance: 33.2
click at [0, 120] on section "Dockets Estimates Customers" at bounding box center [262, 173] width 525 height 485
paste input "2025\Feb 2025\LaunchPad - Scorecards - 010825"
type input "\2025\Feb 2025\LaunchPad - Scorecards - 010825"
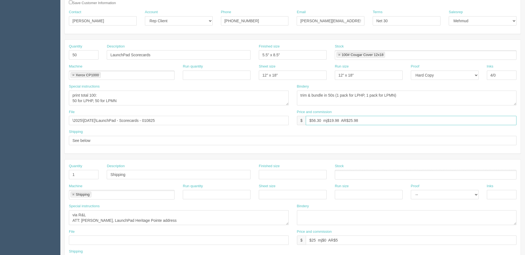
drag, startPoint x: 297, startPoint y: 116, endPoint x: 71, endPoint y: 118, distance: 226.5
click at [73, 117] on div "File \2025\Feb 2025\LaunchPad - Scorecards - 010825 Price and commission $ $56.…" at bounding box center [293, 120] width 456 height 20
paste input "46.99 mj$8.81 AR$8.81"
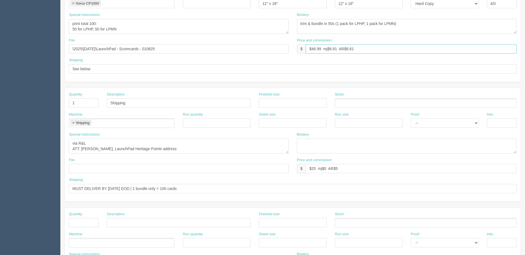
scroll to position [165, 0]
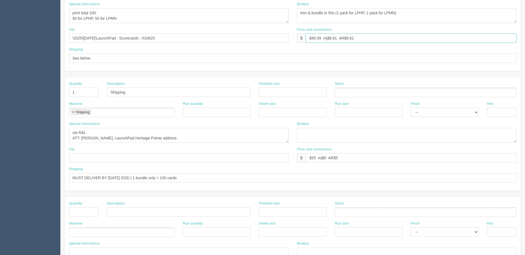
type input "$46.99 mj$8.81 AR$8.81"
drag, startPoint x: 190, startPoint y: 176, endPoint x: 0, endPoint y: 179, distance: 189.7
click at [0, 179] on section "Dockets Estimates Customers" at bounding box center [262, 91] width 525 height 485
paste input "Wednesday EOD | 1 bundle only = 5"
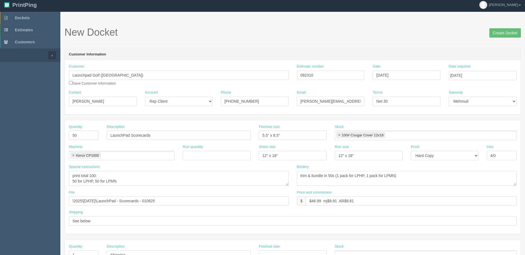
scroll to position [0, 0]
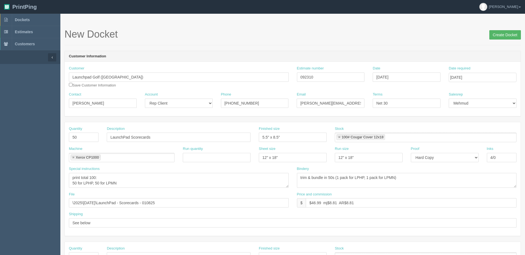
type input "MUST DELIVER BY Wednesday EOD | 1 bundle only = 50 cards"
click at [498, 37] on input "Create Docket" at bounding box center [506, 34] width 32 height 9
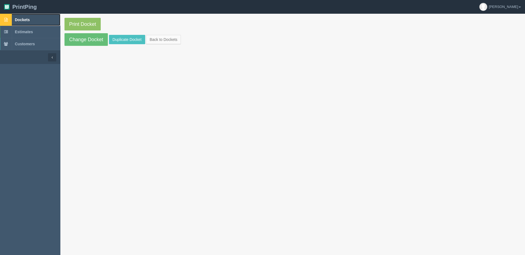
click at [50, 19] on link "Dockets" at bounding box center [30, 20] width 60 height 12
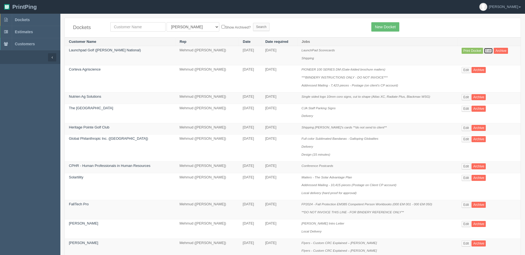
click at [488, 52] on link "Edit" at bounding box center [488, 51] width 9 height 6
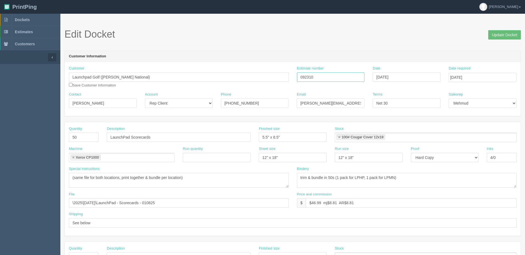
drag, startPoint x: 334, startPoint y: 77, endPoint x: 228, endPoint y: 72, distance: 106.1
click at [230, 72] on div "Customer Launchpad Golf ([PERSON_NAME] National) Save Customer Information Esti…" at bounding box center [293, 79] width 456 height 26
click at [353, 102] on input "[PERSON_NAME][EMAIL_ADDRESS][DOMAIN_NAME] / [EMAIL_ADDRESS][DOMAIN_NAME]" at bounding box center [331, 103] width 68 height 9
click at [217, 180] on textarea "(same file for both locations, print together & bundle per location)" at bounding box center [179, 180] width 220 height 15
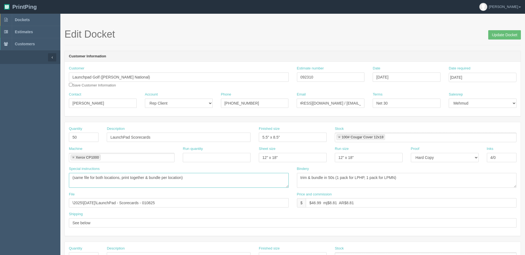
scroll to position [0, 0]
drag, startPoint x: 410, startPoint y: 180, endPoint x: 182, endPoint y: 174, distance: 228.5
click at [185, 174] on div "Special instructions (same file for both locations, print together & bundle per…" at bounding box center [293, 179] width 456 height 26
drag, startPoint x: 185, startPoint y: 201, endPoint x: -66, endPoint y: 203, distance: 250.4
click at [0, 203] on html "PrintPing Zack Edit account ( [PERSON_NAME][EMAIL_ADDRESS][DOMAIN_NAME] ) Logou…" at bounding box center [262, 249] width 525 height 499
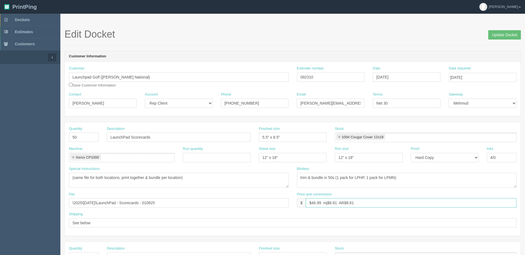
drag, startPoint x: 258, startPoint y: 203, endPoint x: 109, endPoint y: 203, distance: 149.4
click at [110, 203] on div "File \2025\[DATE]\LaunchPad - Scorecards - 010825 Price and commission $ $46.99…" at bounding box center [293, 202] width 456 height 20
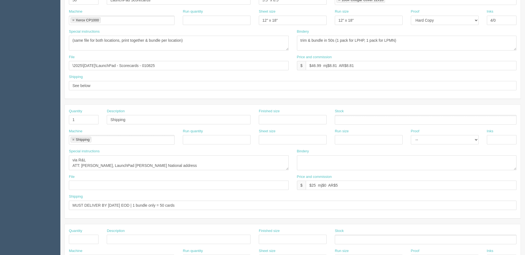
scroll to position [192, 0]
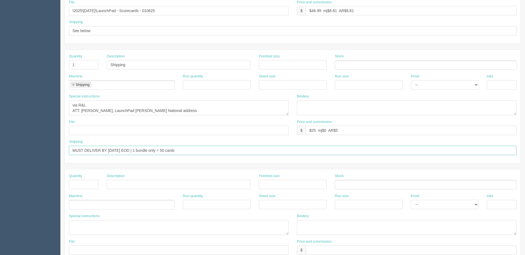
drag, startPoint x: 174, startPoint y: 150, endPoint x: -53, endPoint y: 150, distance: 227.6
click at [0, 150] on html "PrintPing Zack Edit account ( zack@allrush.ca ) Logout Dockets Estimates" at bounding box center [262, 57] width 525 height 499
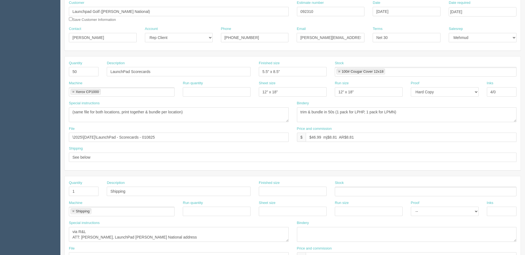
scroll to position [0, 0]
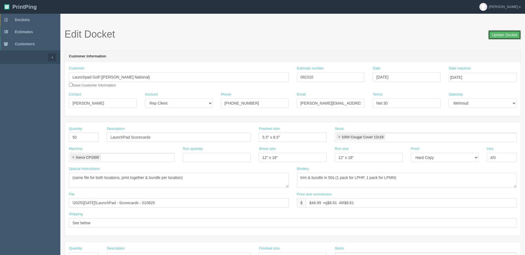
click at [510, 34] on input "Update Docket" at bounding box center [504, 34] width 33 height 9
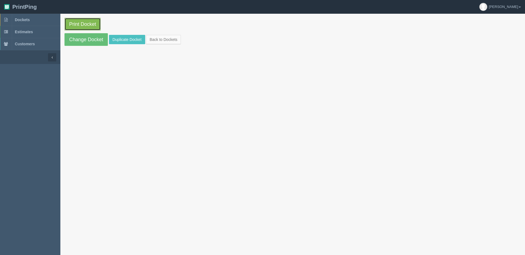
click at [83, 23] on link "Print Docket" at bounding box center [83, 24] width 36 height 13
click at [47, 18] on link "Dockets" at bounding box center [30, 20] width 60 height 12
click at [89, 23] on link "Print Docket" at bounding box center [83, 24] width 36 height 13
